Goal: Task Accomplishment & Management: Use online tool/utility

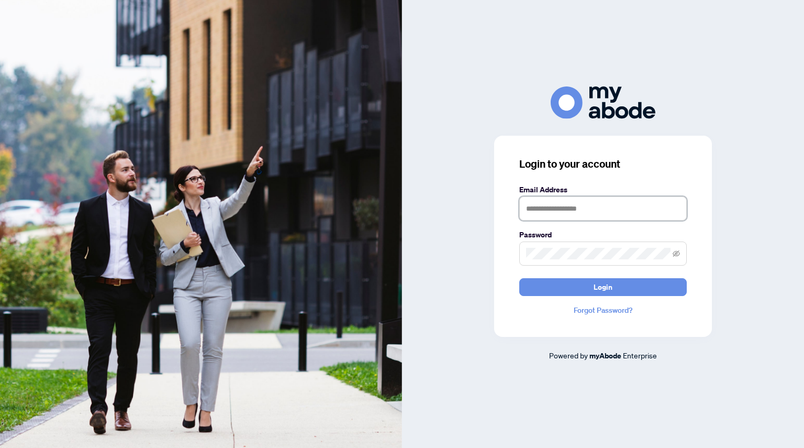
click at [529, 205] on input "text" at bounding box center [603, 208] width 168 height 24
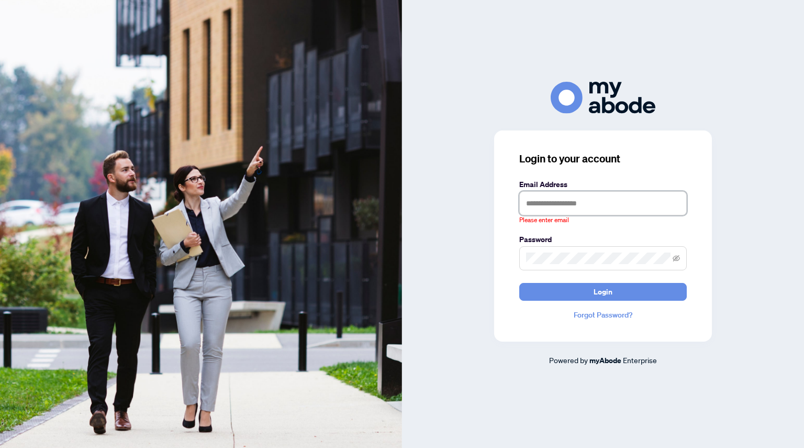
type input "**********"
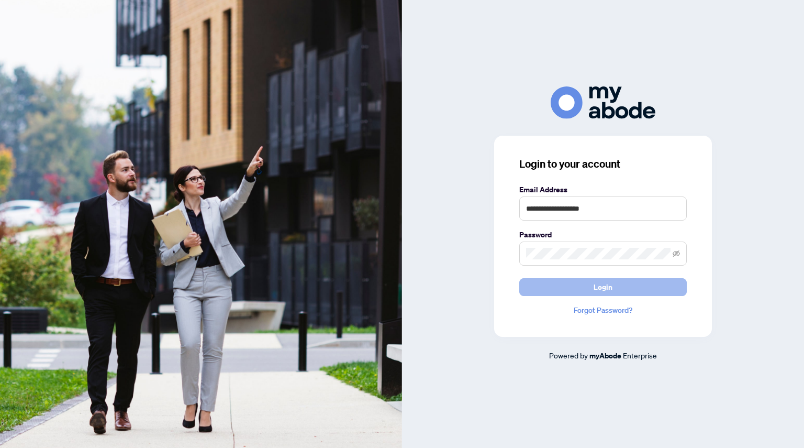
click at [542, 283] on button "Login" at bounding box center [603, 287] width 168 height 18
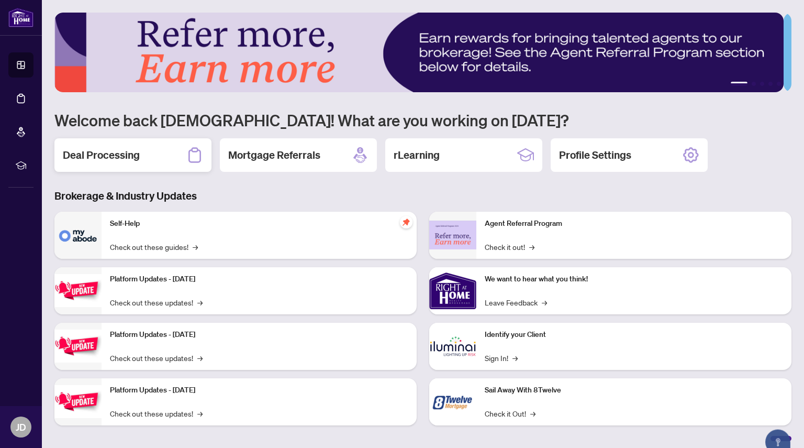
click at [107, 151] on h2 "Deal Processing" at bounding box center [101, 155] width 77 height 15
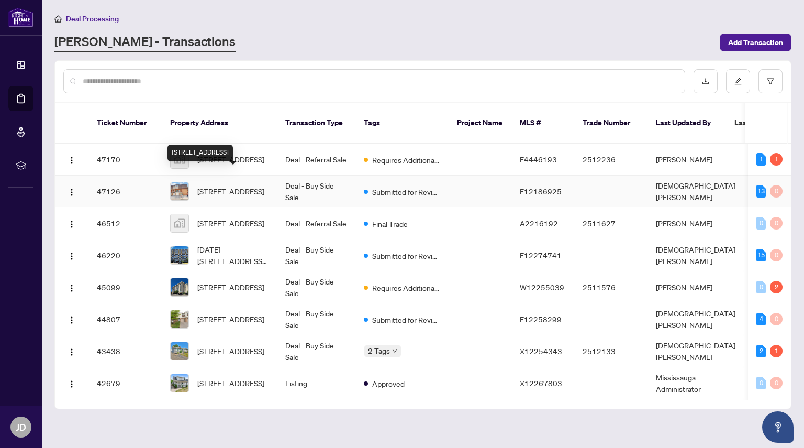
click at [228, 185] on span "[STREET_ADDRESS]" at bounding box center [230, 191] width 67 height 12
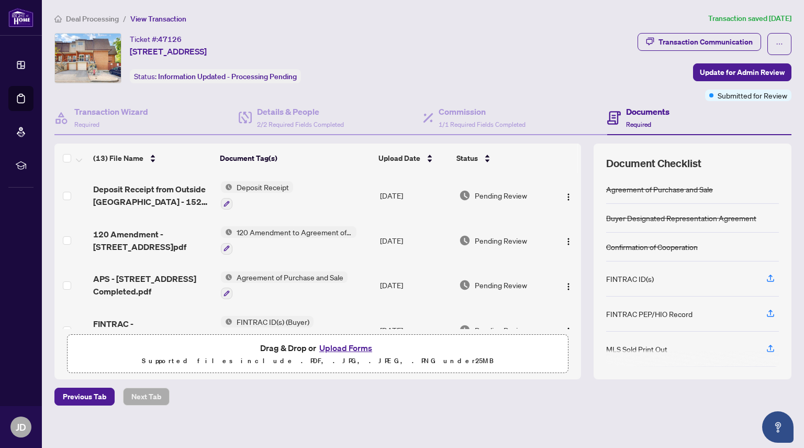
click at [331, 348] on button "Upload Forms" at bounding box center [345, 348] width 59 height 14
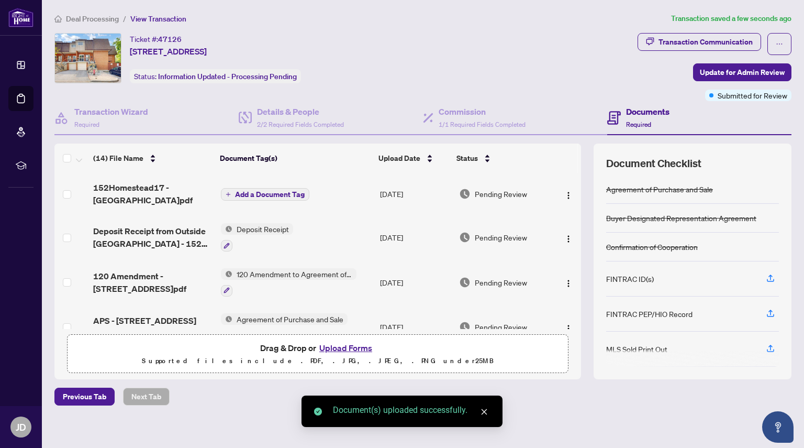
click at [275, 195] on span "Add a Document Tag" at bounding box center [270, 194] width 70 height 7
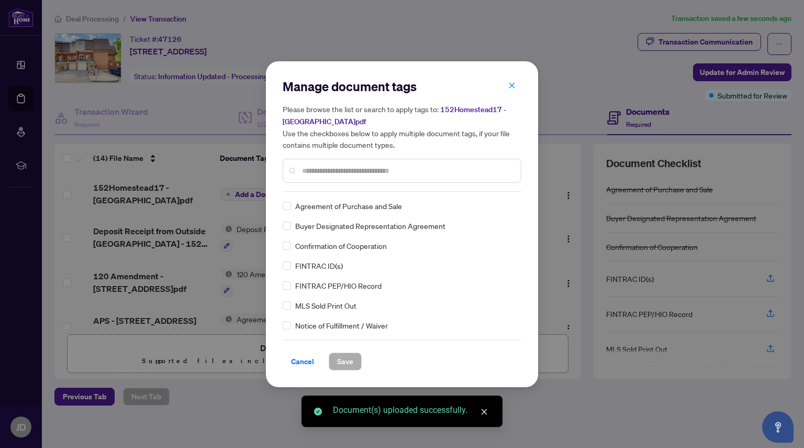
click at [310, 189] on div "Manage document tags Please browse the list or search to apply tags to: 152Home…" at bounding box center [402, 135] width 239 height 114
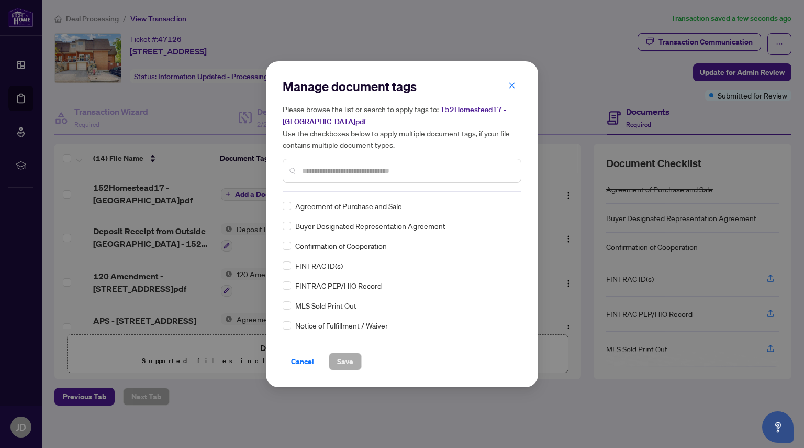
click at [332, 176] on div at bounding box center [402, 171] width 239 height 24
click at [331, 174] on input "text" at bounding box center [407, 171] width 210 height 12
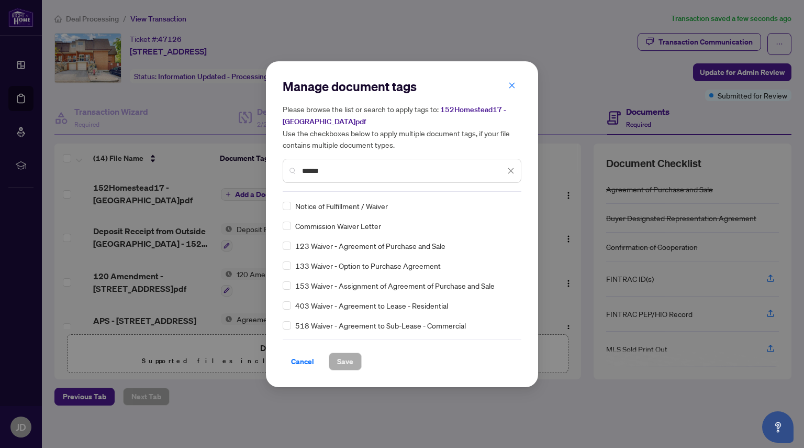
type input "******"
click at [339, 361] on span "Save" at bounding box center [345, 361] width 16 height 17
